Goal: Task Accomplishment & Management: Use online tool/utility

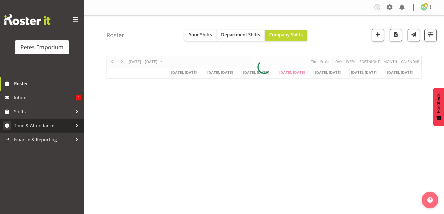
click at [46, 126] on span "Time & Attendance" at bounding box center [43, 125] width 59 height 8
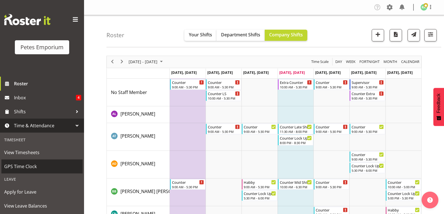
click at [35, 168] on span "GPS Time Clock" at bounding box center [42, 166] width 76 height 8
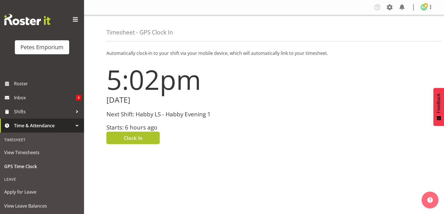
click at [145, 134] on button "Clock In" at bounding box center [132, 138] width 53 height 12
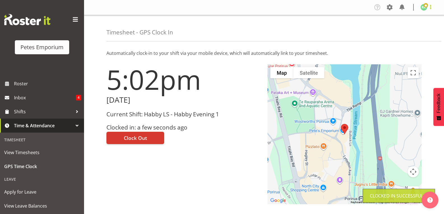
click at [429, 9] on span at bounding box center [430, 7] width 7 height 7
click at [409, 33] on link "Log Out" at bounding box center [407, 29] width 54 height 10
